Goal: Learn about a topic

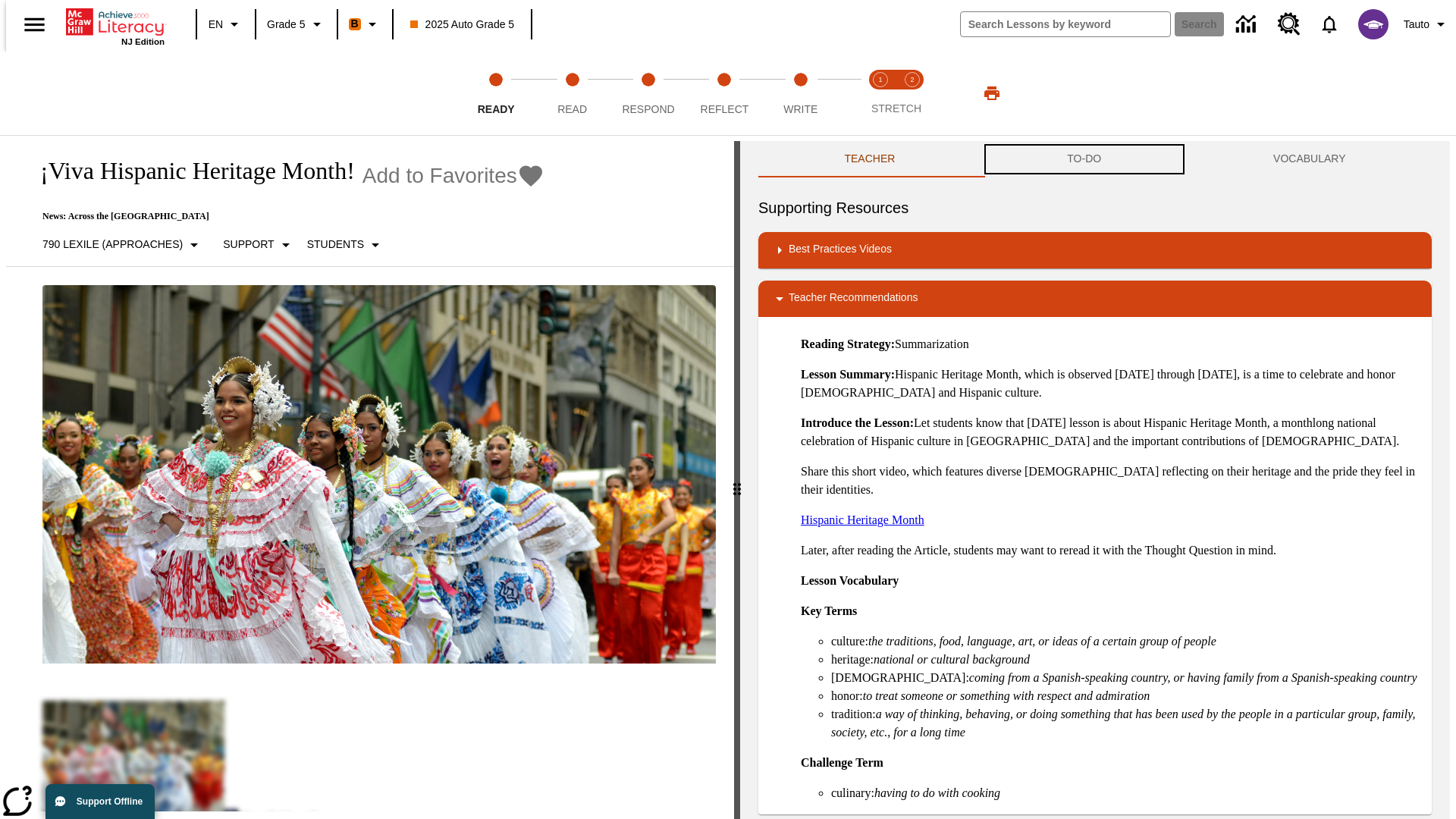
click at [1085, 159] on button "TO-DO" at bounding box center [1085, 159] width 206 height 36
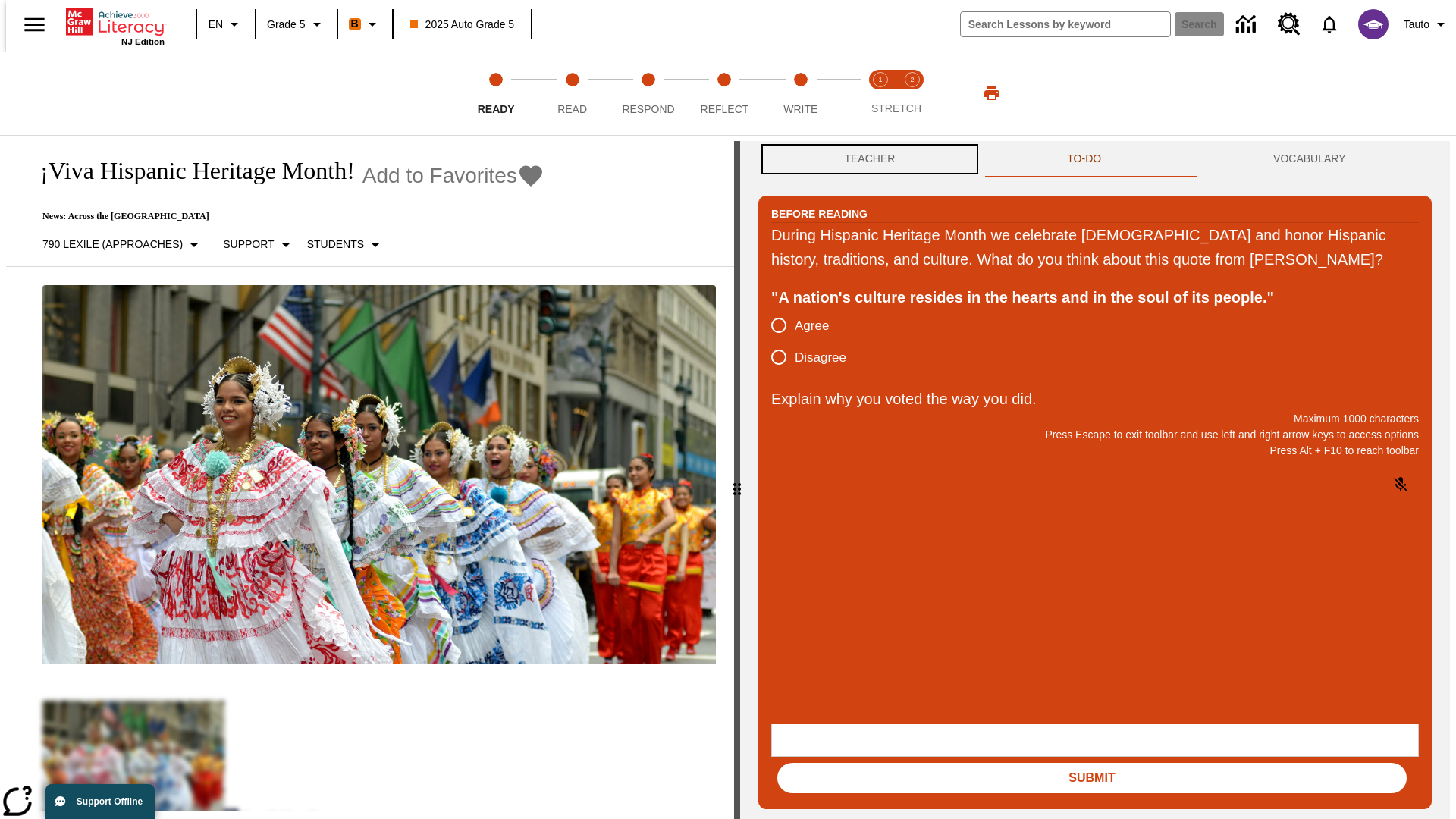
scroll to position [1, 0]
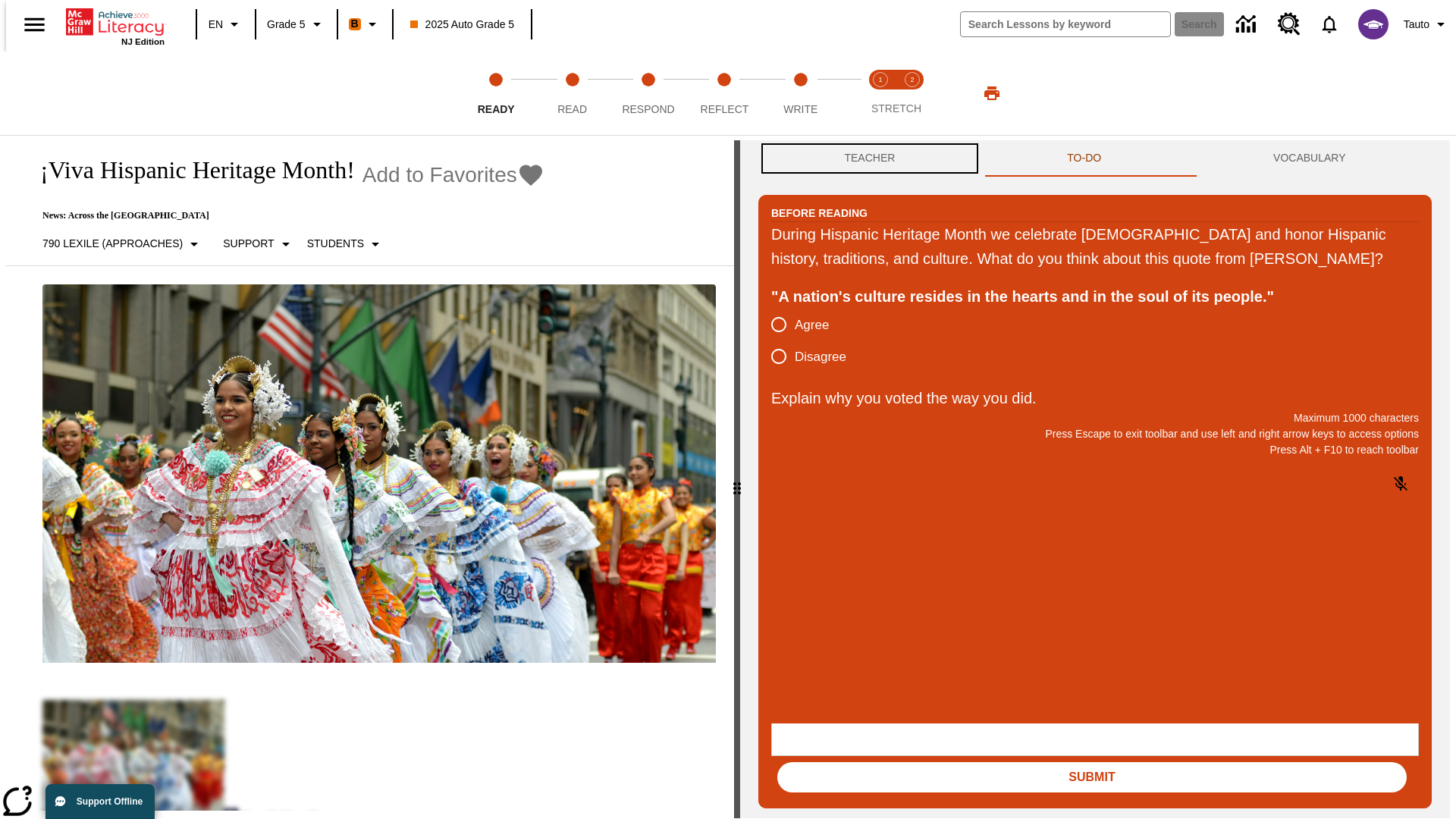
click at [865, 159] on button "Teacher" at bounding box center [870, 158] width 223 height 36
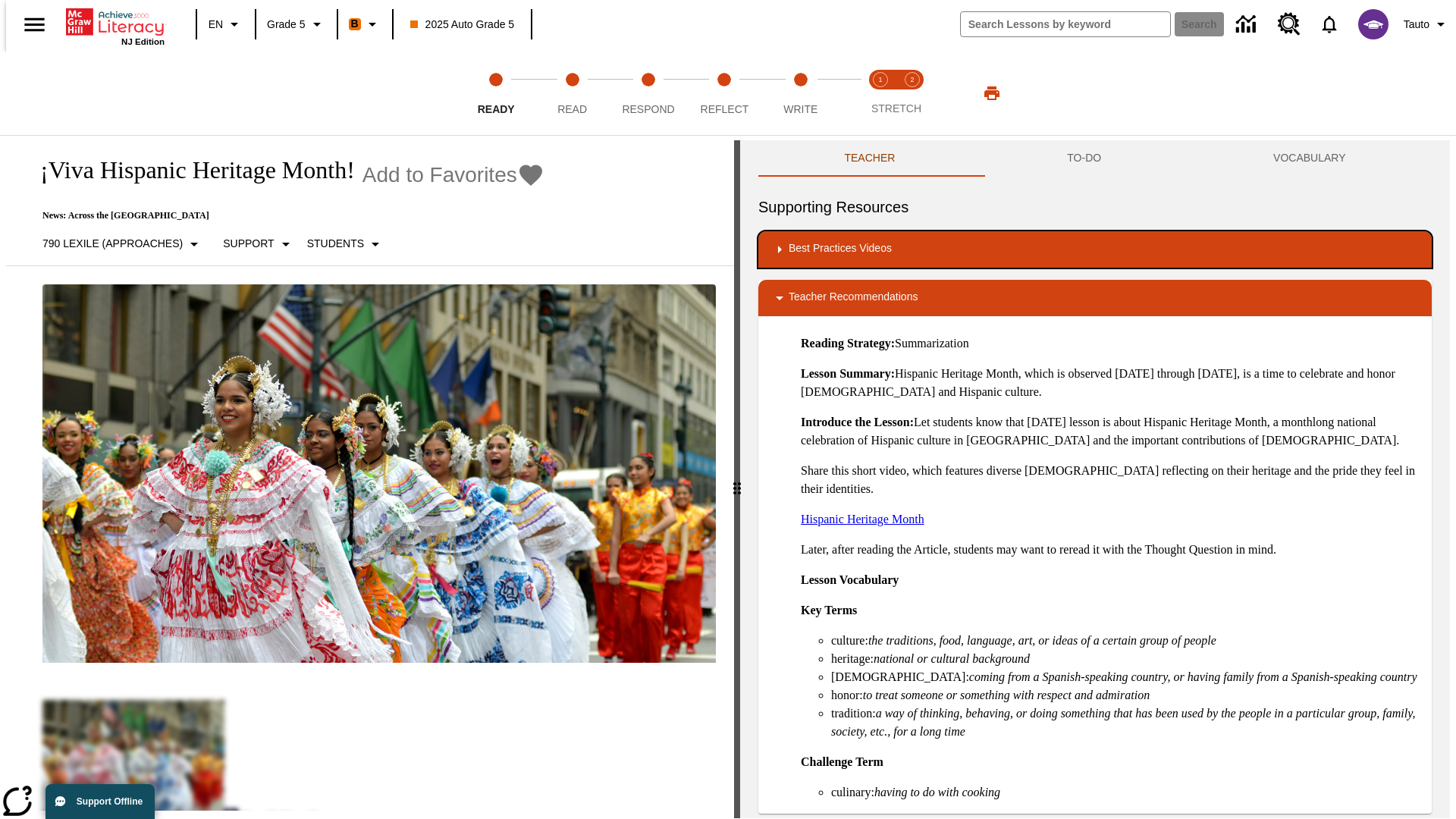
click at [1095, 250] on div "Best Practices Videos" at bounding box center [1094, 250] width 649 height 18
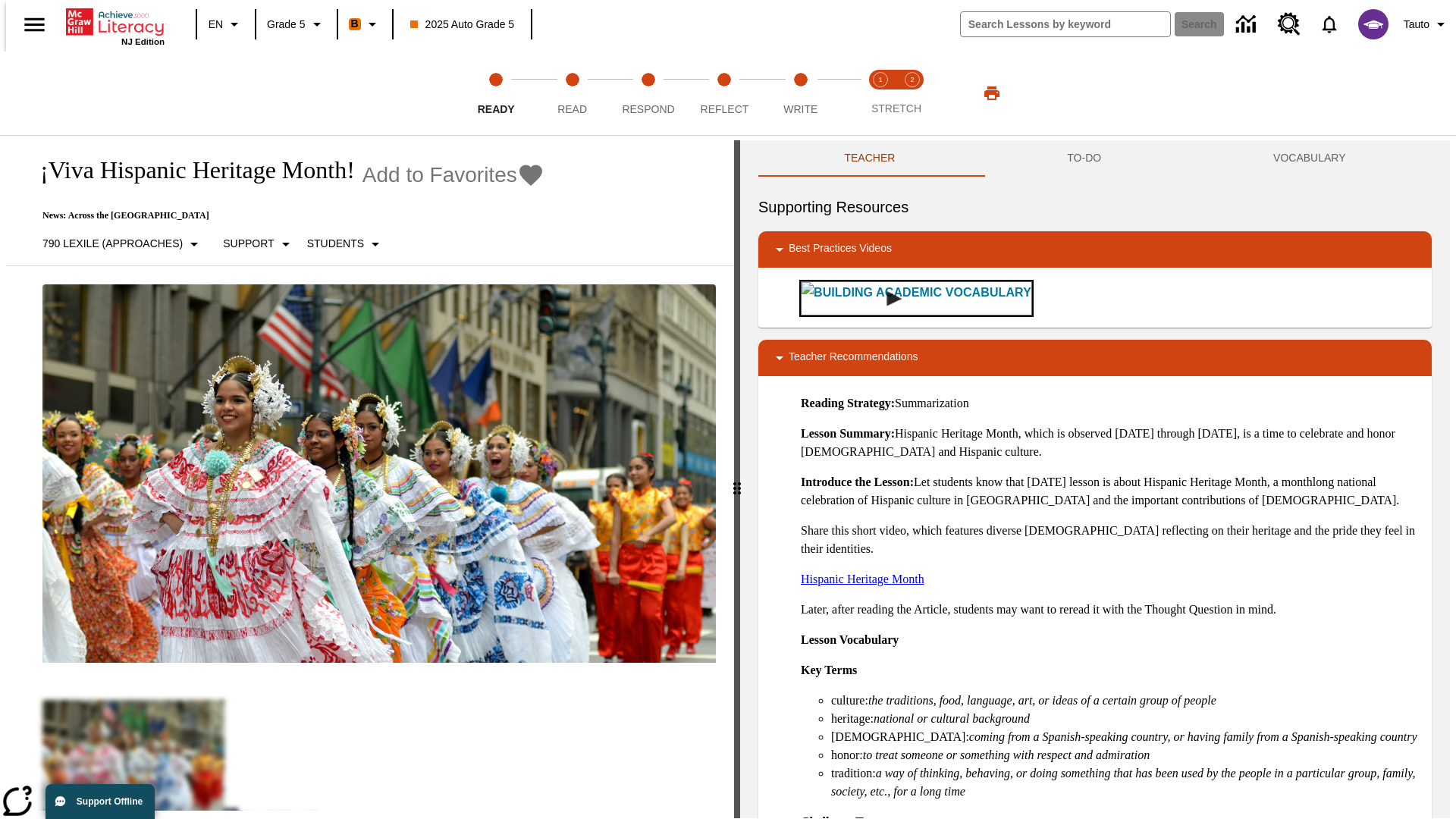
click at [887, 291] on img "Building Academic Vocabulary" at bounding box center [894, 298] width 15 height 15
click at [572, 93] on span "Read" at bounding box center [571, 103] width 29 height 28
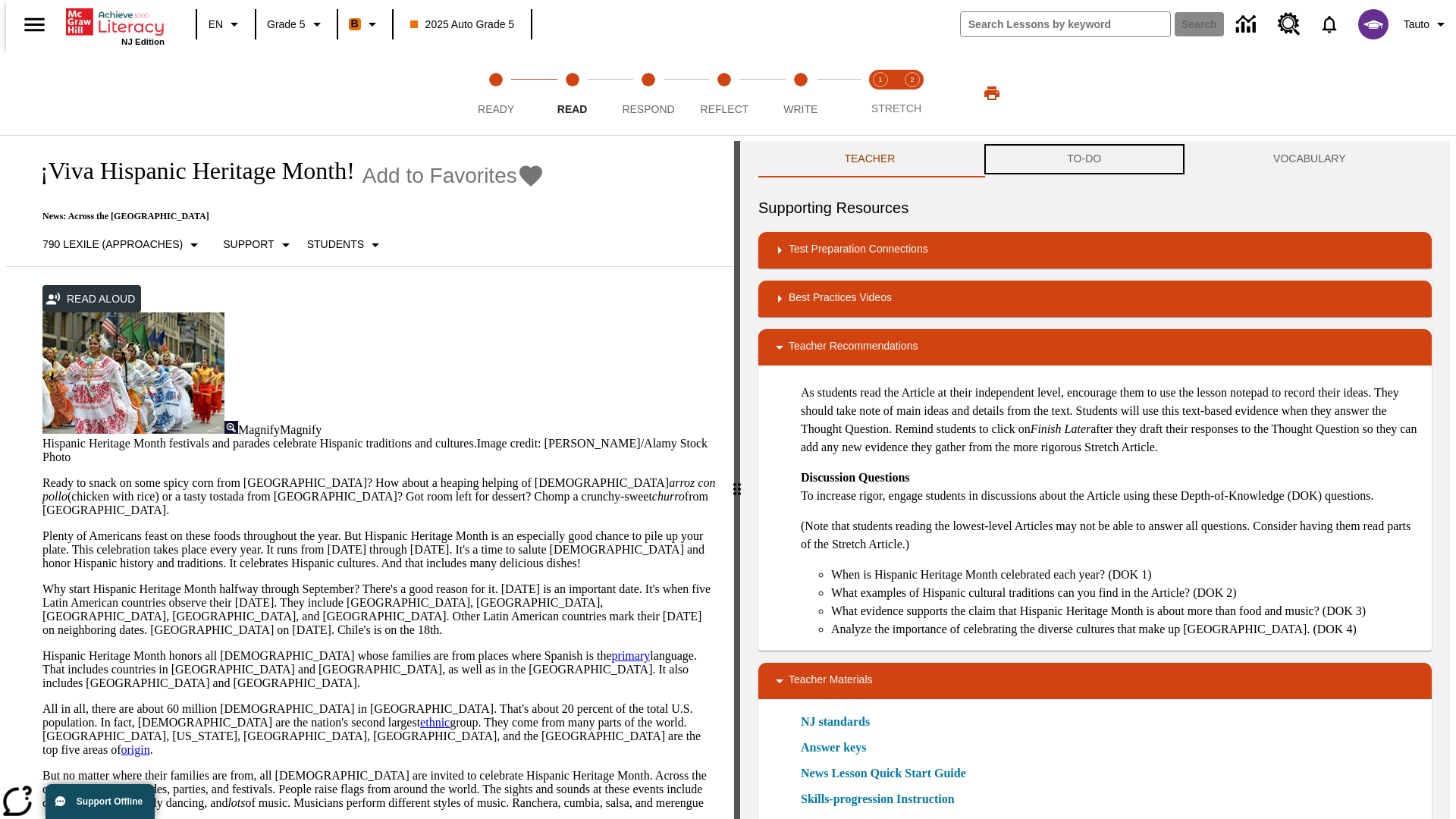
scroll to position [1, 0]
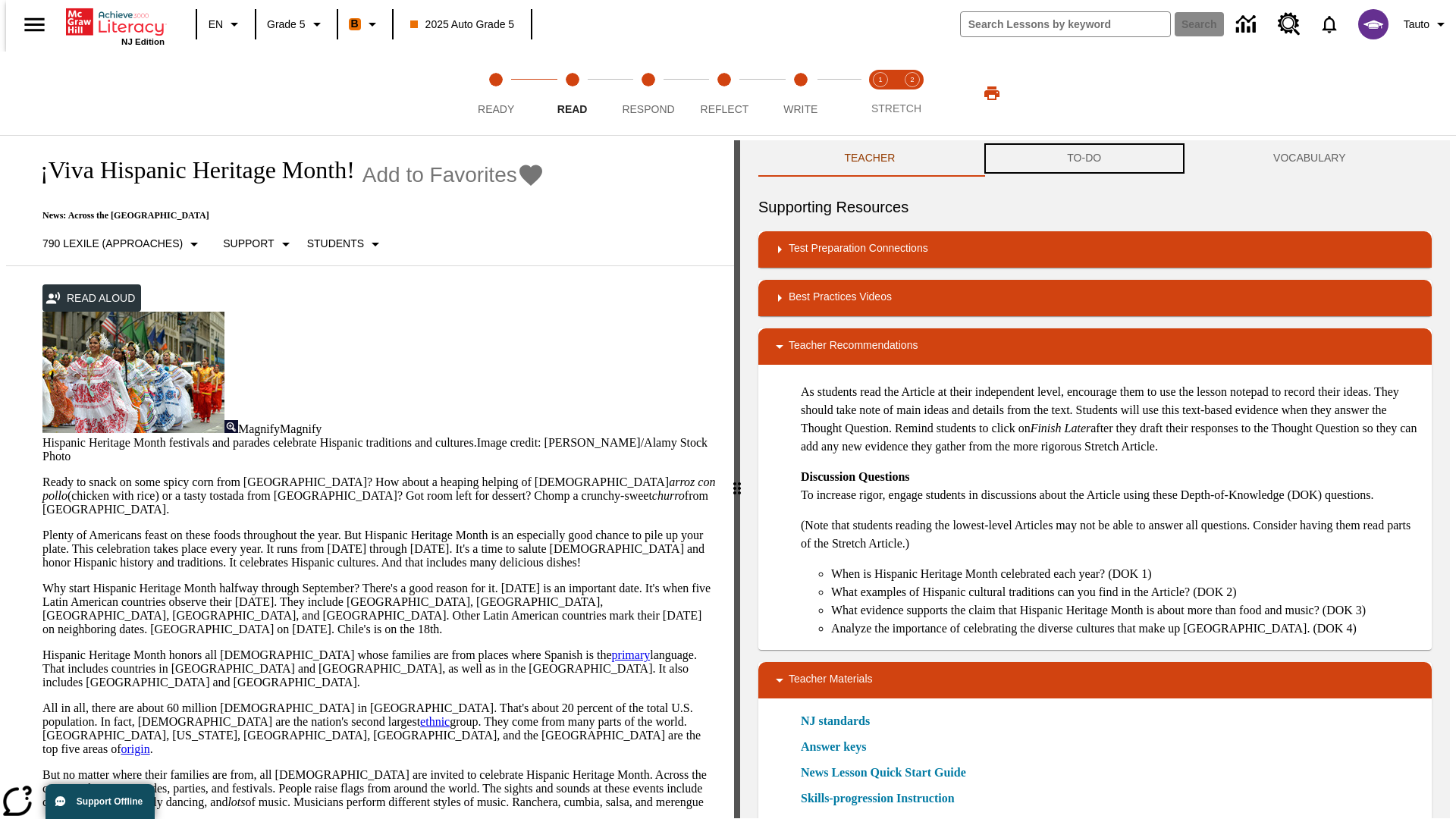
click at [1085, 159] on button "TO-DO" at bounding box center [1085, 158] width 206 height 36
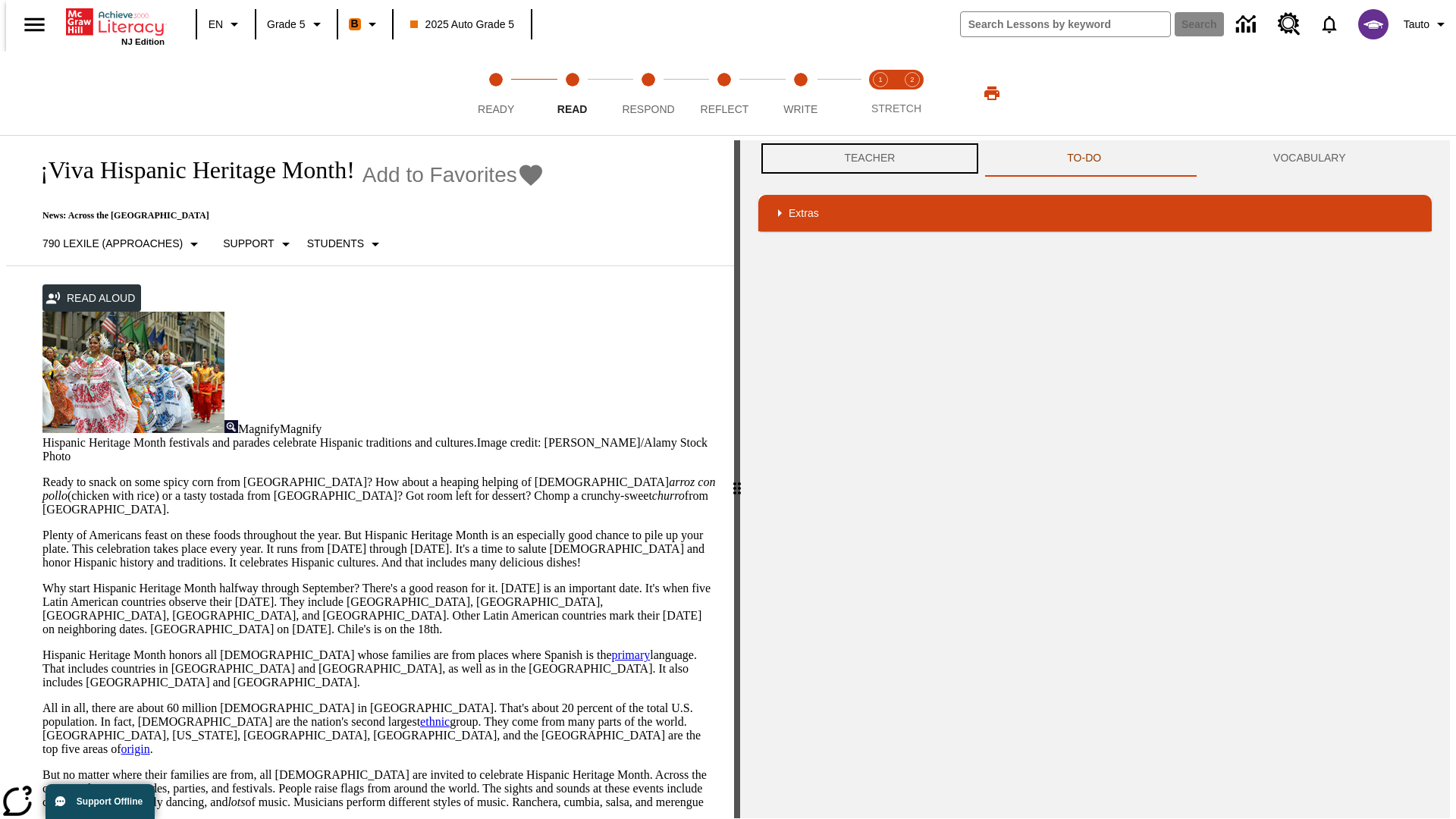
click at [865, 158] on button "Teacher" at bounding box center [870, 158] width 223 height 36
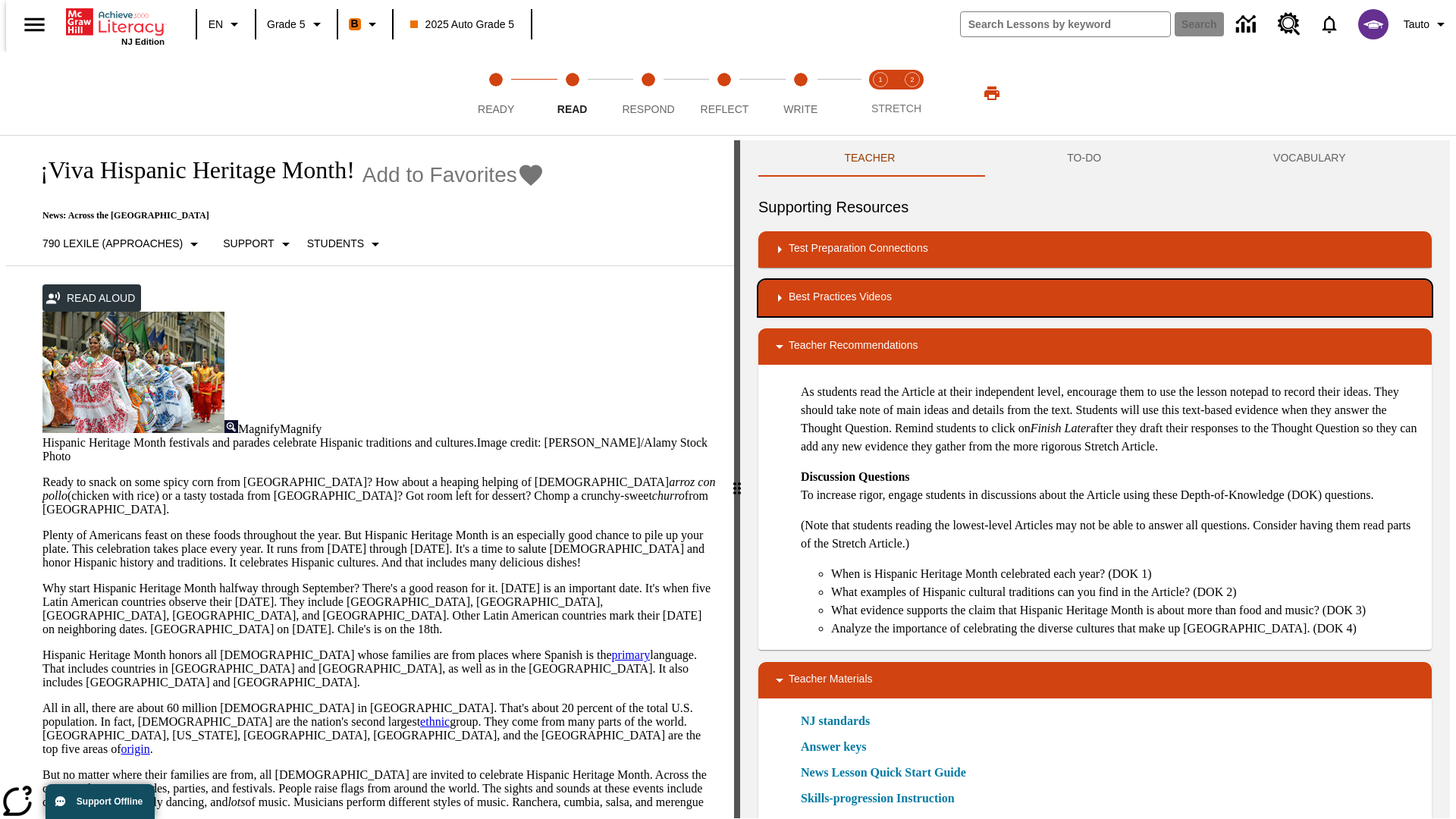
click at [1095, 298] on div "Best Practices Videos" at bounding box center [1094, 298] width 649 height 18
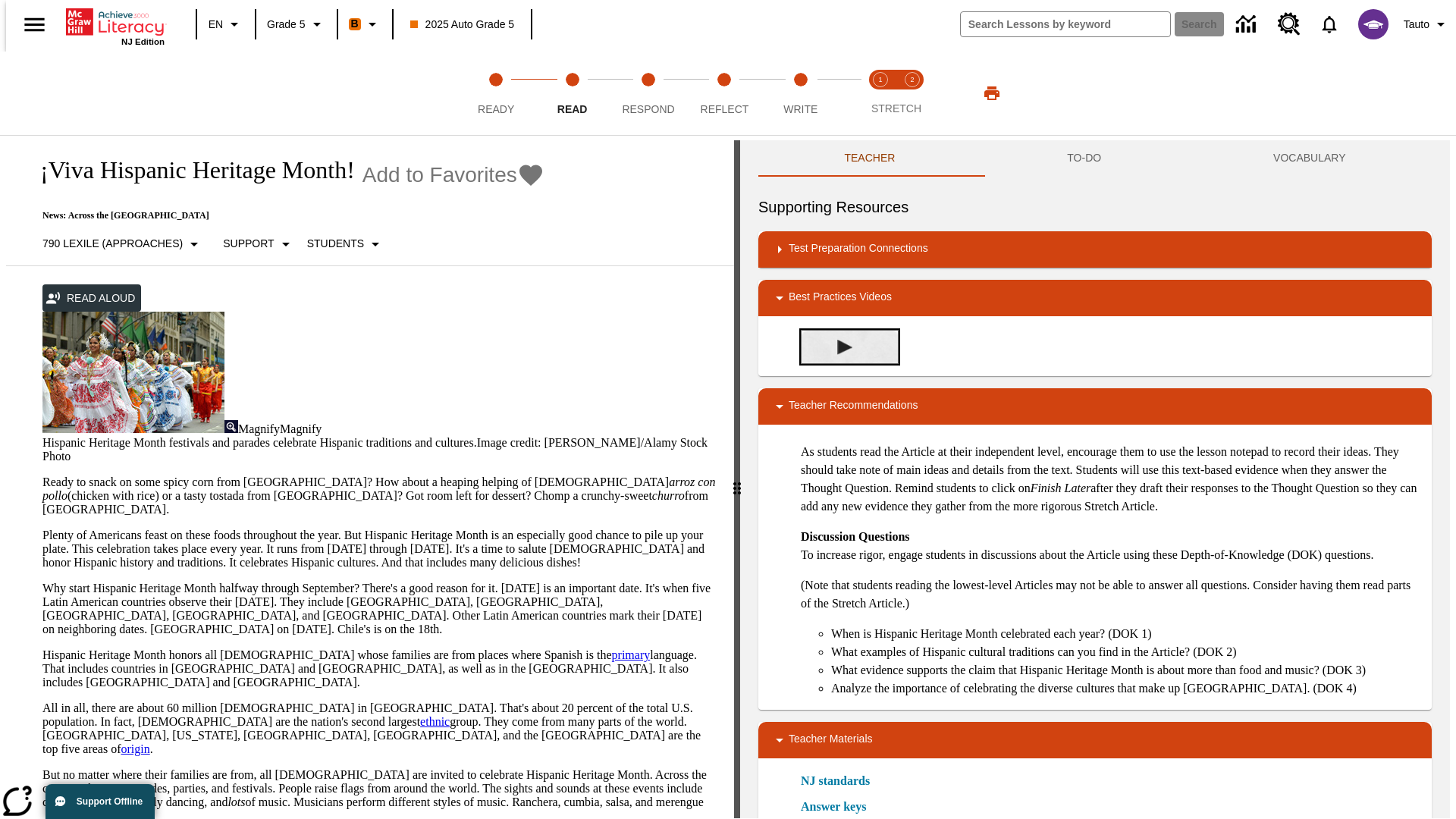
click at [839, 346] on img "Summarization" at bounding box center [844, 346] width 15 height 15
click at [880, 93] on span "Stretch Read step 1 of 2" at bounding box center [880, 103] width 20 height 28
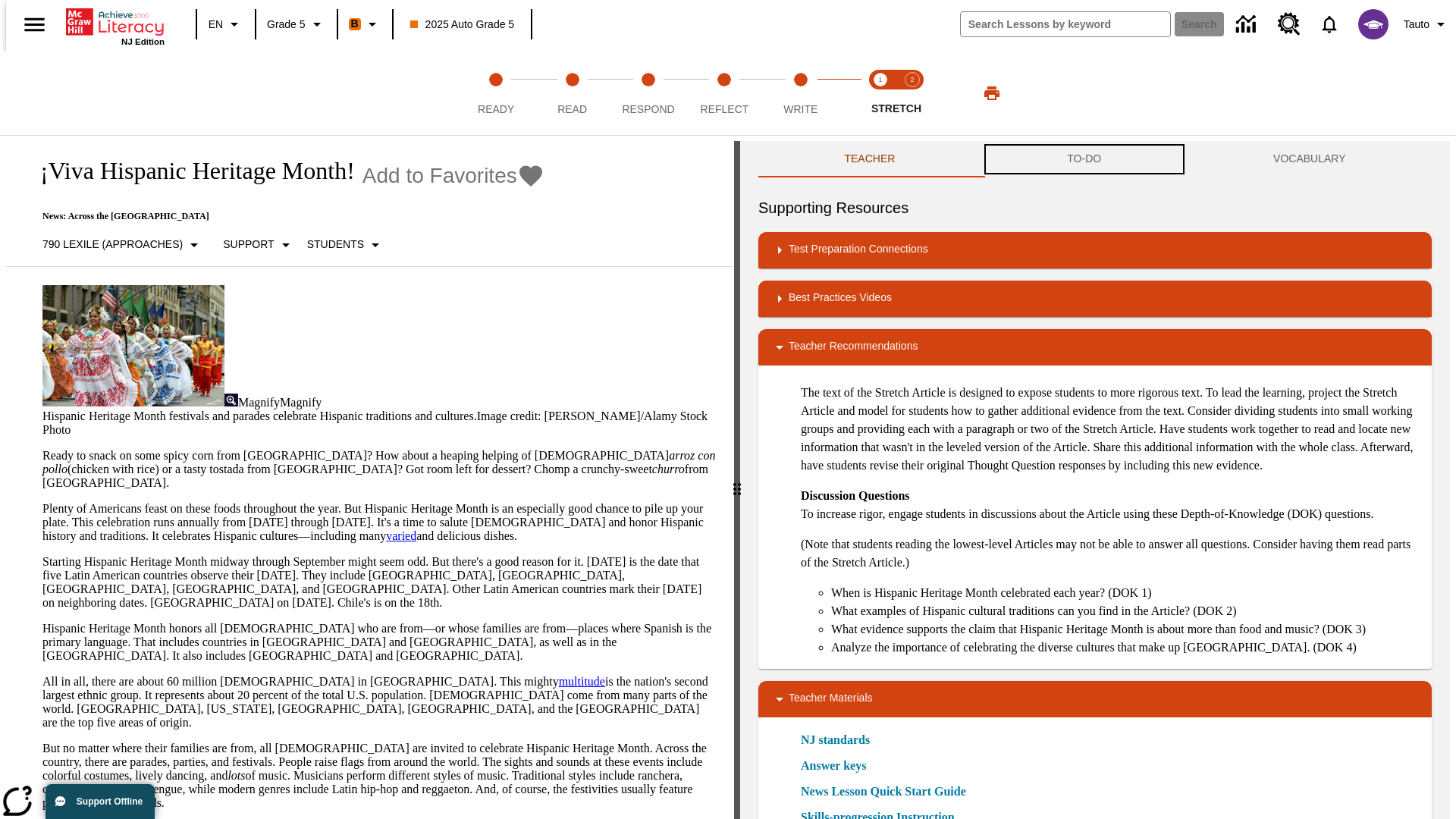
scroll to position [1, 0]
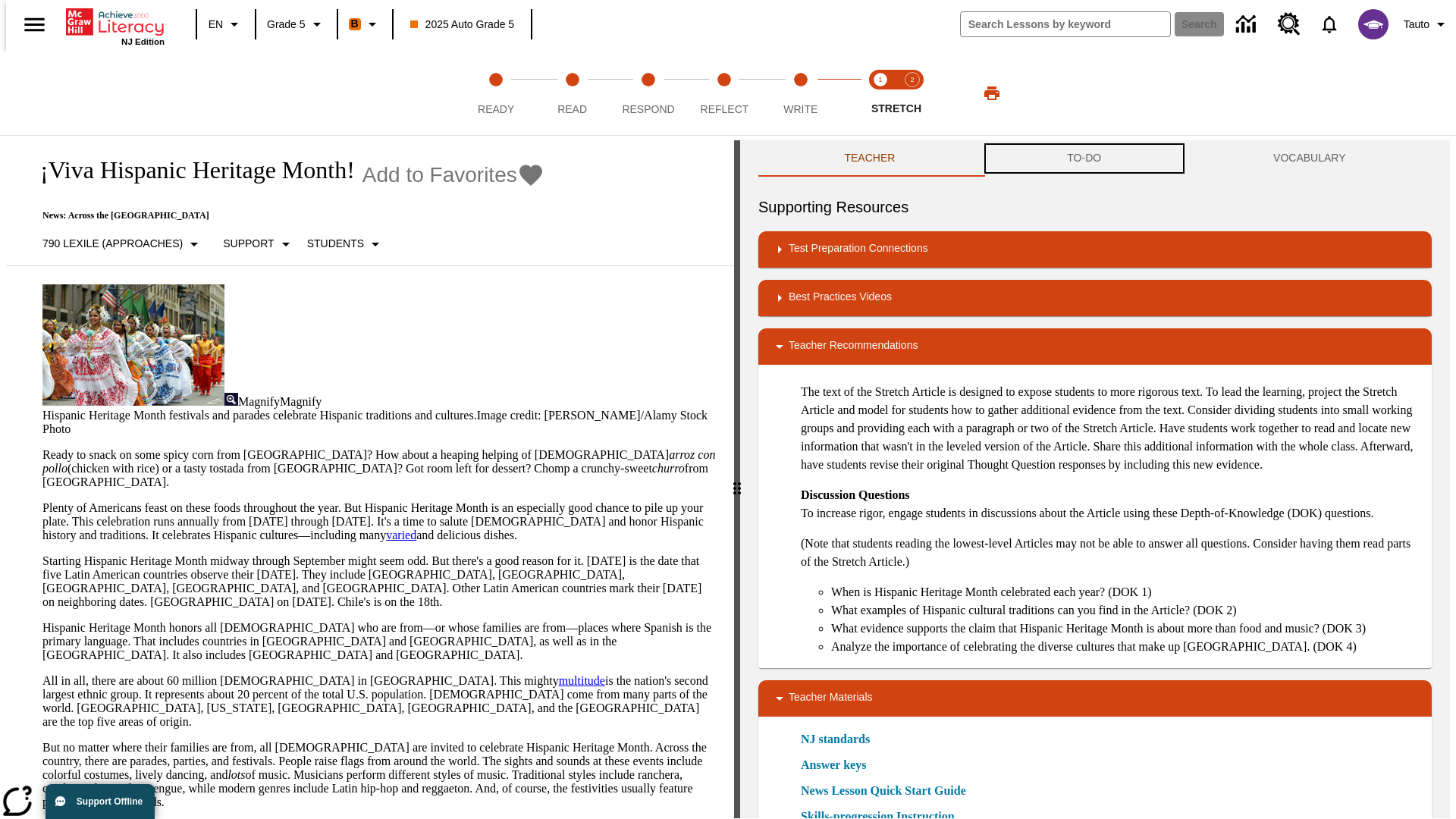
click at [1085, 159] on button "TO-DO" at bounding box center [1085, 158] width 206 height 36
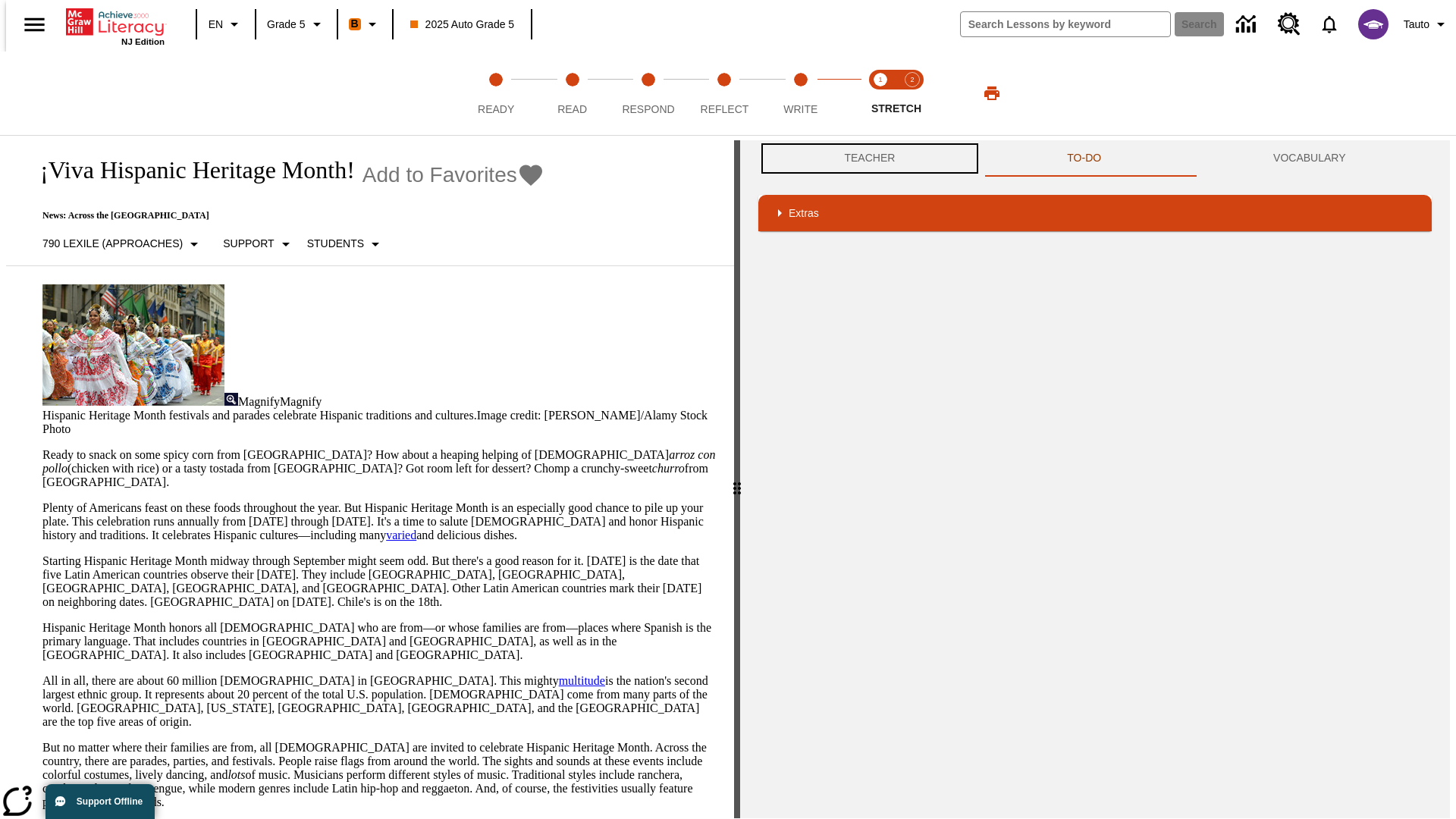
click at [865, 158] on button "Teacher" at bounding box center [870, 158] width 223 height 36
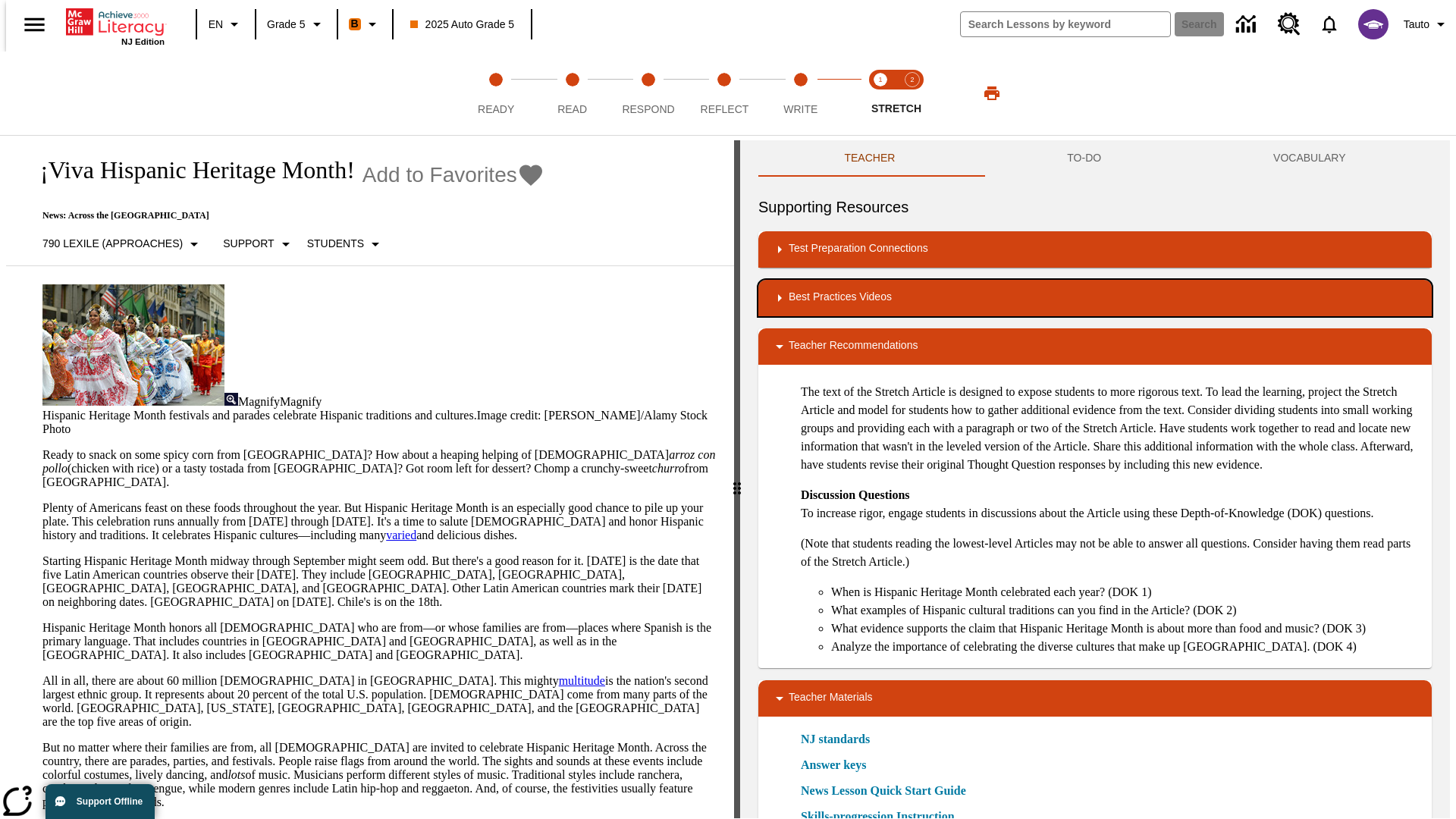
click at [1095, 298] on div "Best Practices Videos" at bounding box center [1094, 298] width 649 height 18
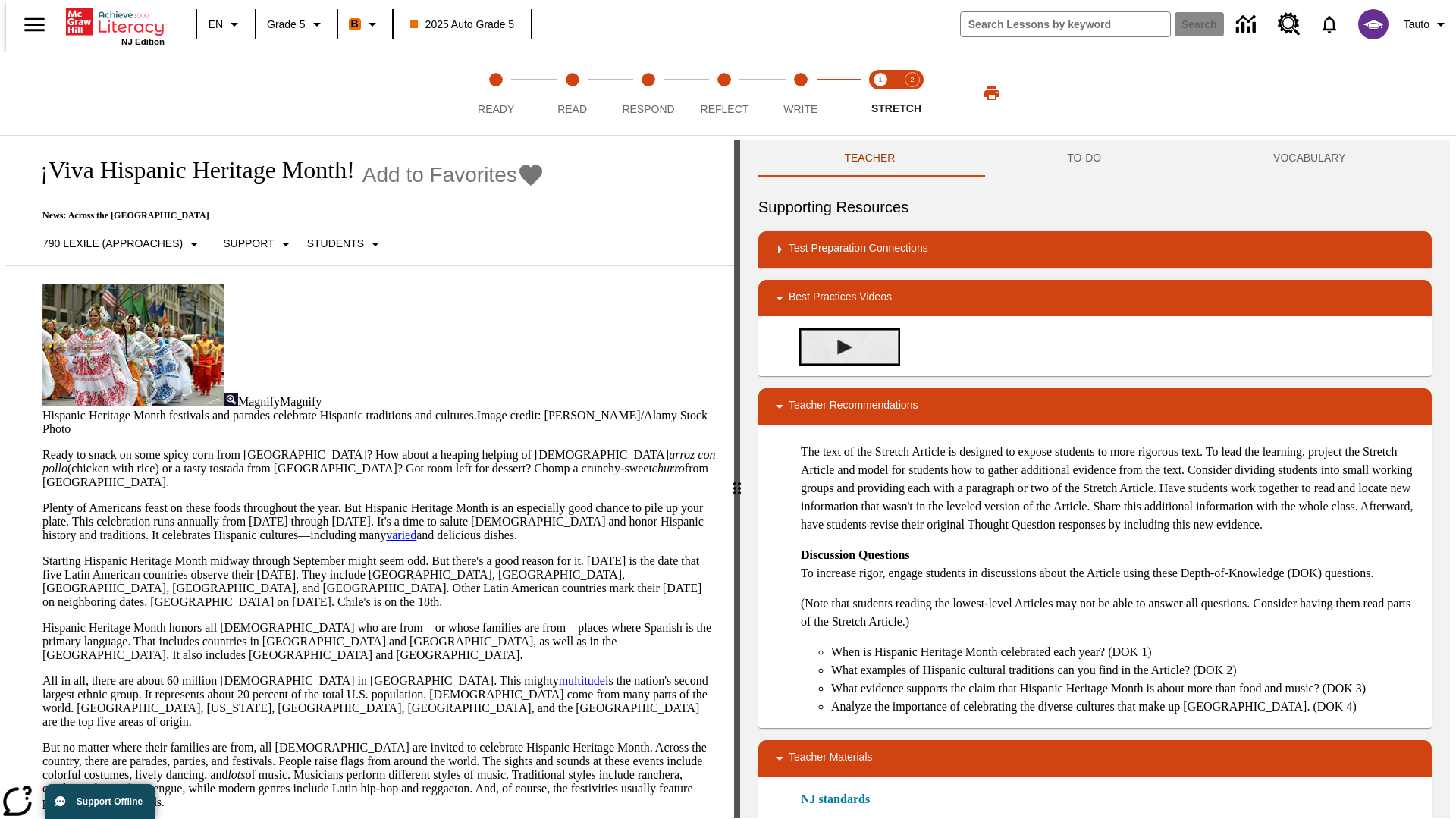
click at [839, 346] on img "Close Reading with the Stretch Article" at bounding box center [844, 346] width 15 height 15
